Goal: Find specific page/section: Find specific page/section

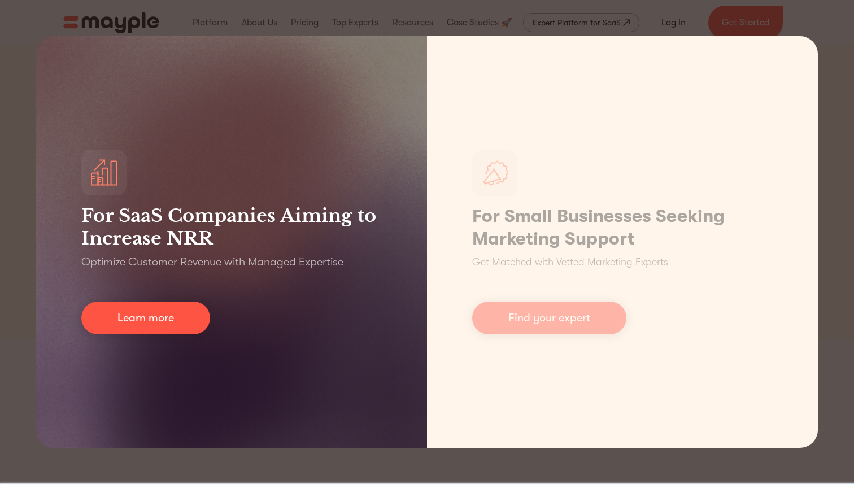
scroll to position [28, 0]
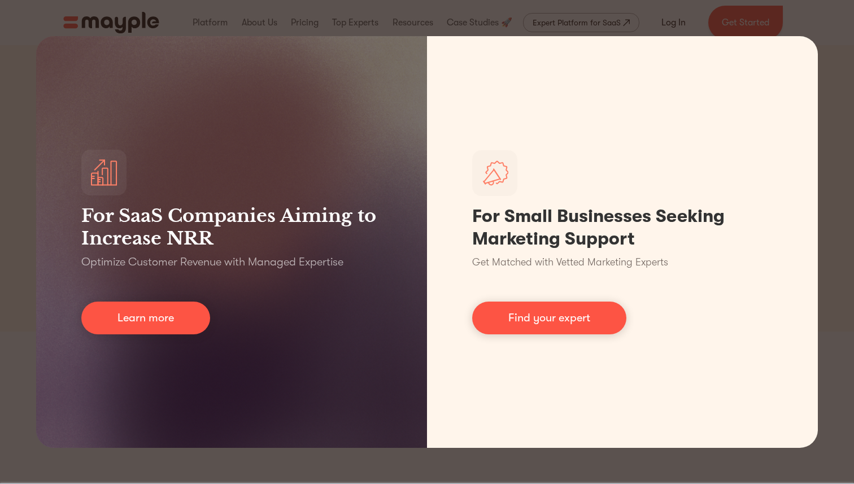
click at [497, 27] on div "For SaaS Companies Aiming to Increase NRR Optimize Customer Revenue with Manage…" at bounding box center [427, 242] width 854 height 484
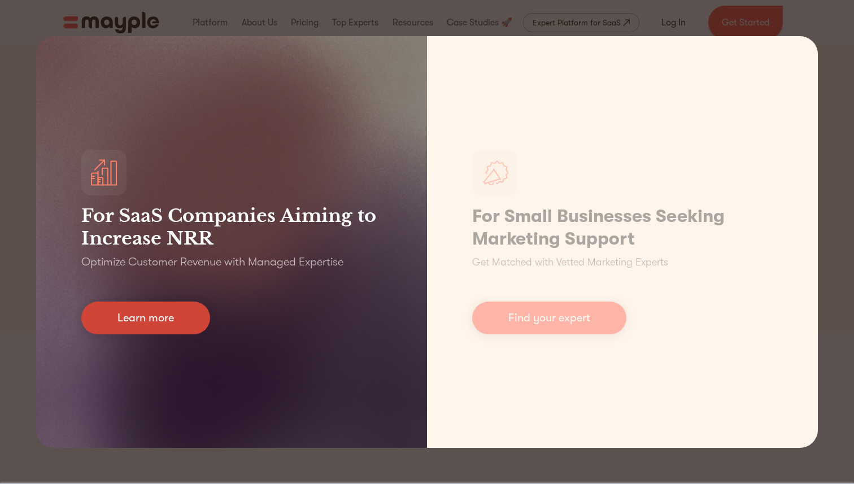
click at [176, 309] on link "Learn more" at bounding box center [145, 317] width 129 height 33
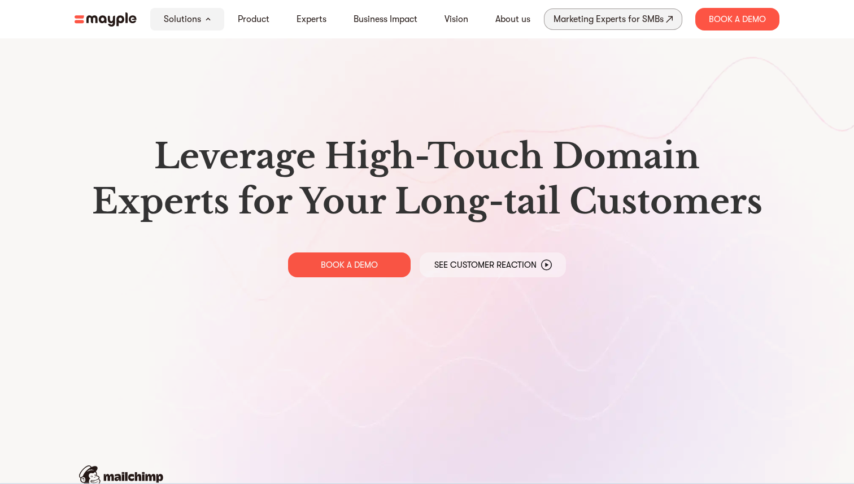
click at [613, 22] on div "Marketing Experts for SMBs" at bounding box center [608, 19] width 110 height 16
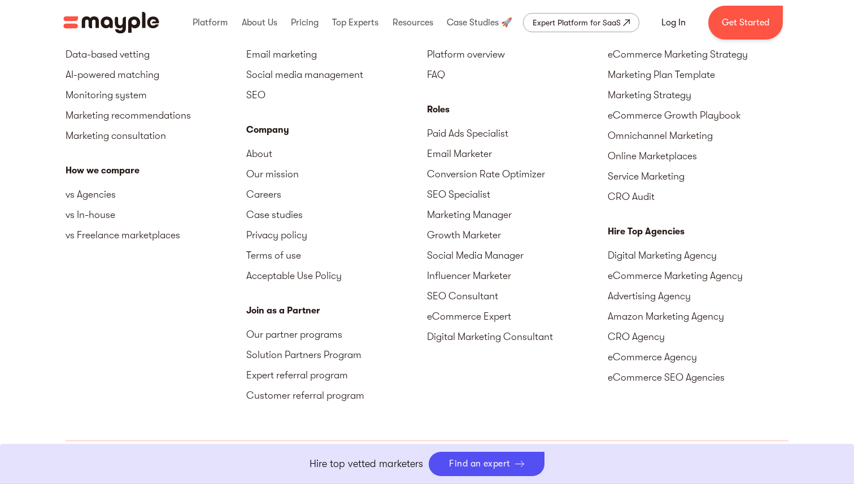
scroll to position [5033, 0]
click at [266, 193] on link "Careers" at bounding box center [336, 193] width 181 height 20
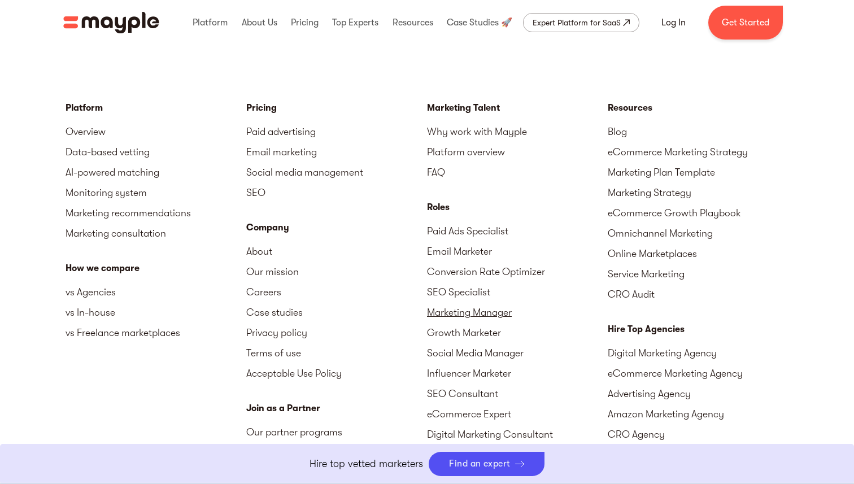
scroll to position [2730, 0]
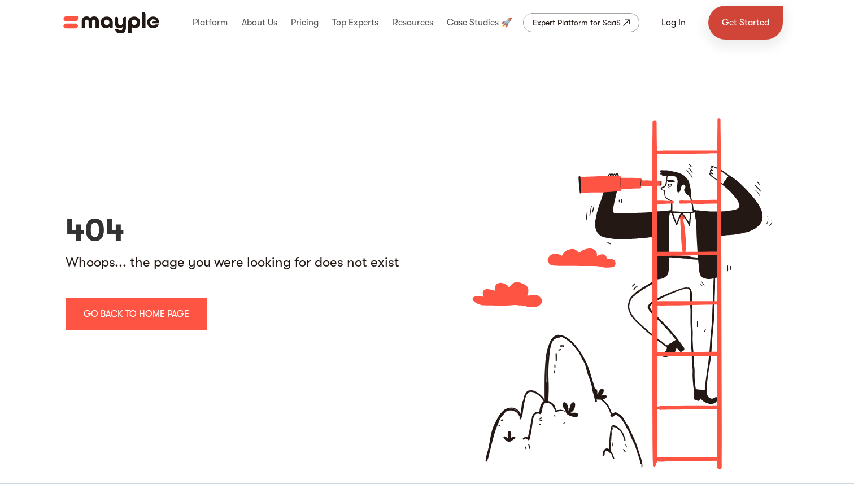
click at [743, 27] on link "Get Started" at bounding box center [745, 23] width 75 height 34
